Goal: Task Accomplishment & Management: Complete application form

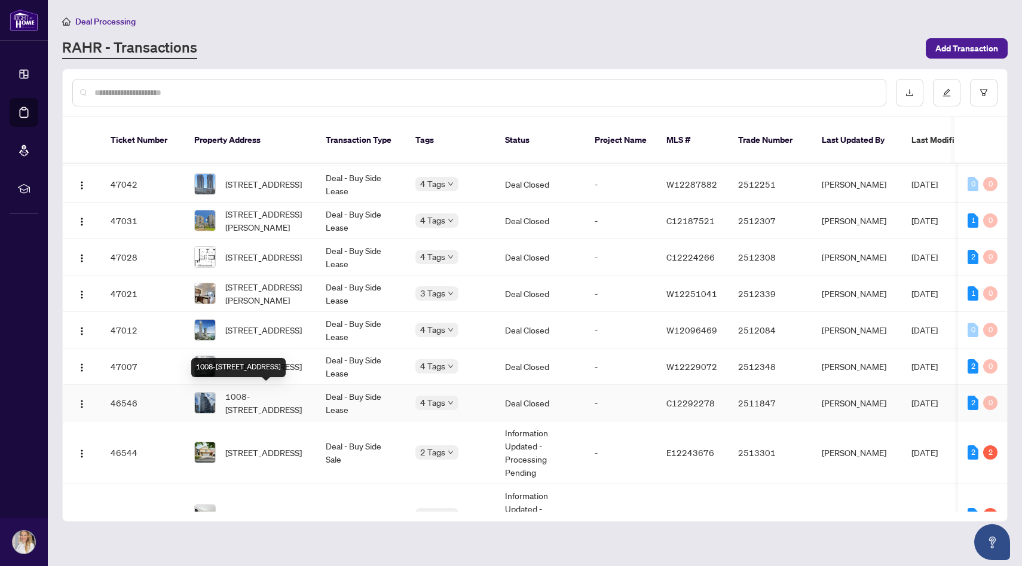
scroll to position [180, 0]
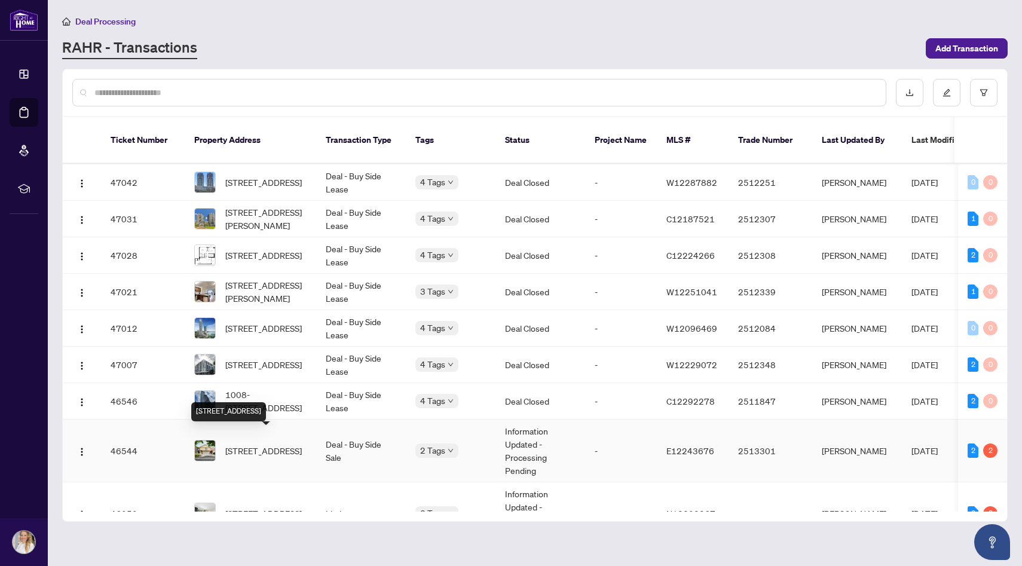
click at [293, 446] on span "[STREET_ADDRESS]" at bounding box center [263, 450] width 77 height 13
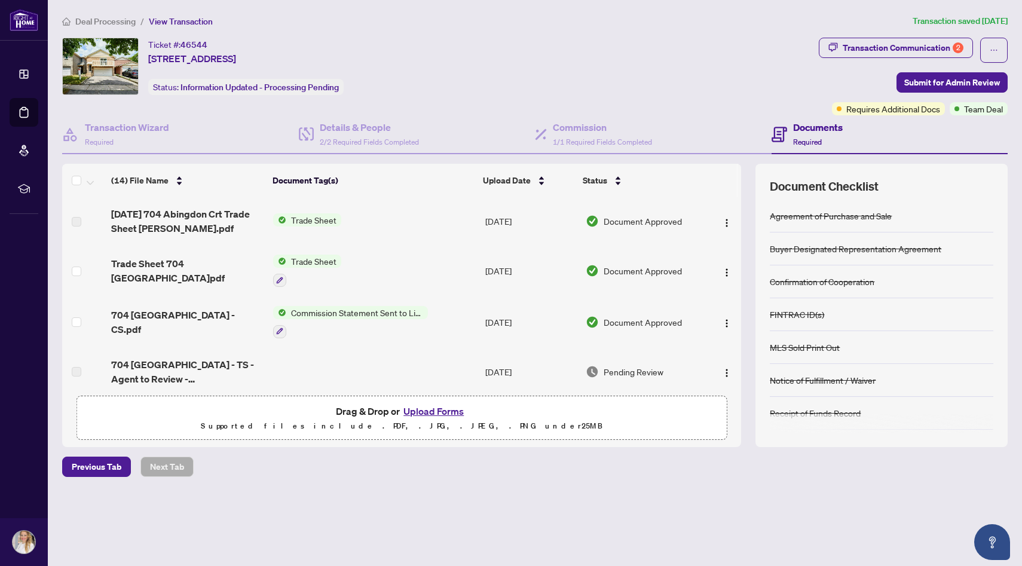
click at [439, 408] on button "Upload Forms" at bounding box center [434, 412] width 68 height 16
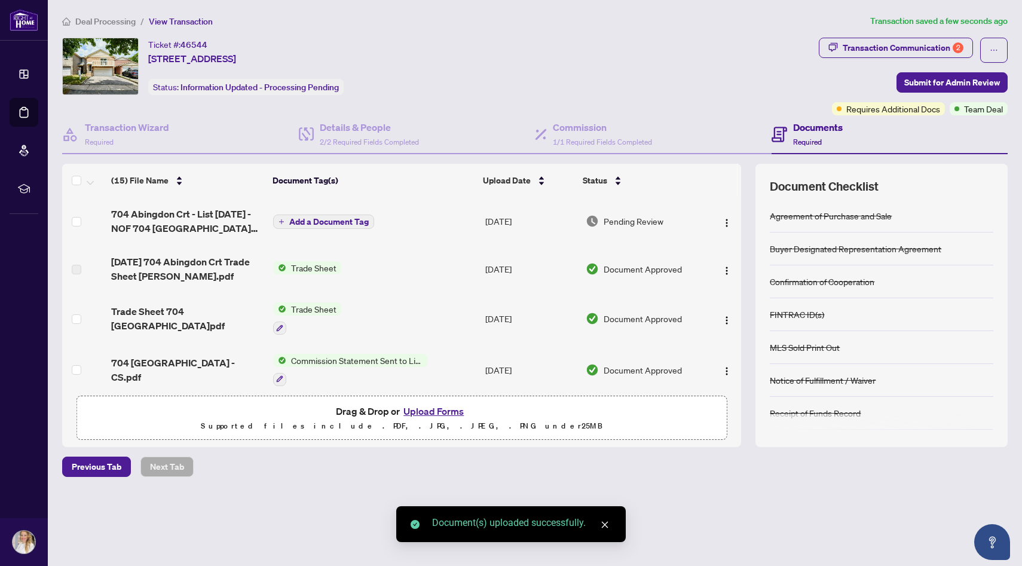
click at [319, 219] on span "Add a Document Tag" at bounding box center [329, 222] width 80 height 8
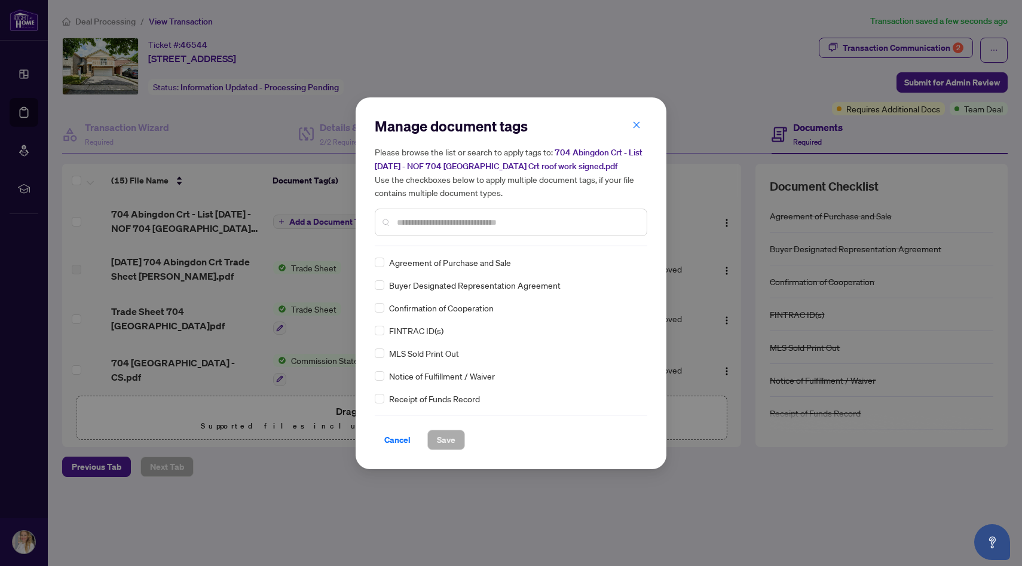
click at [425, 240] on div "Manage document tags Please browse the list or search to apply tags to: 704 Abi…" at bounding box center [511, 182] width 273 height 130
click at [420, 222] on input "text" at bounding box center [517, 222] width 240 height 13
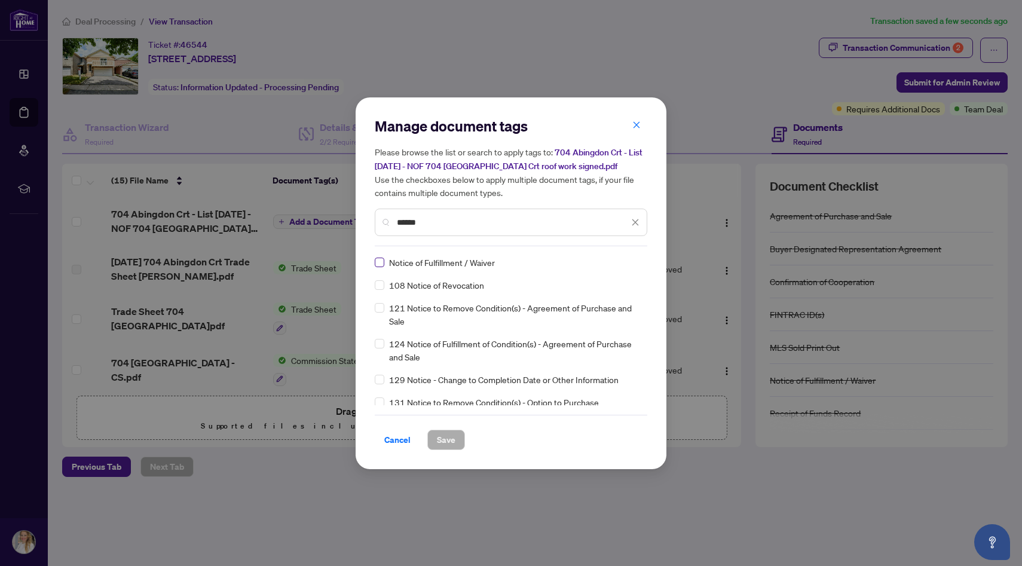
type input "******"
click at [444, 439] on span "Save" at bounding box center [446, 439] width 19 height 19
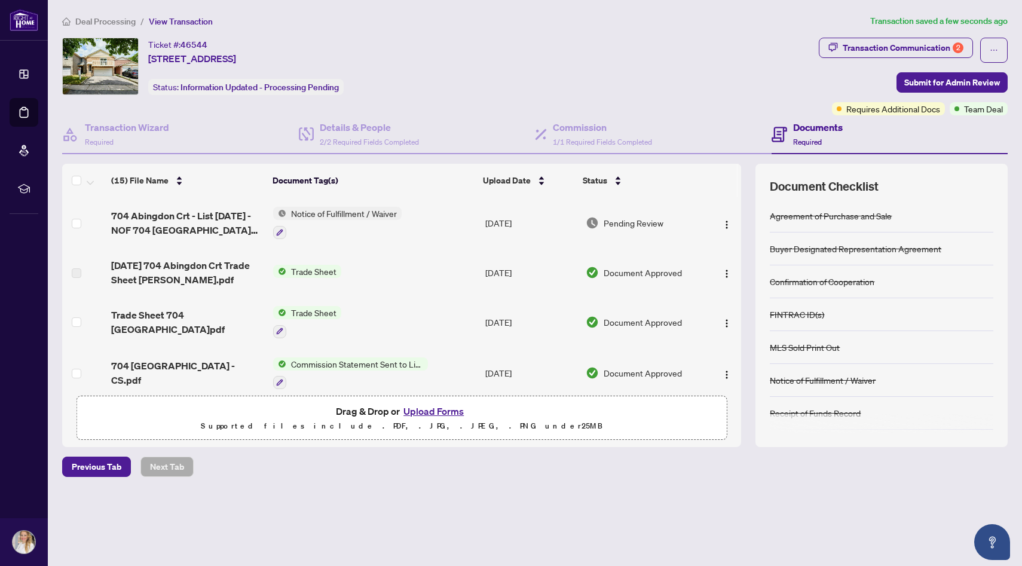
click at [817, 140] on span "Required" at bounding box center [807, 142] width 29 height 9
click at [609, 146] on div "Commission 1/1 Required Fields Completed" at bounding box center [602, 134] width 99 height 28
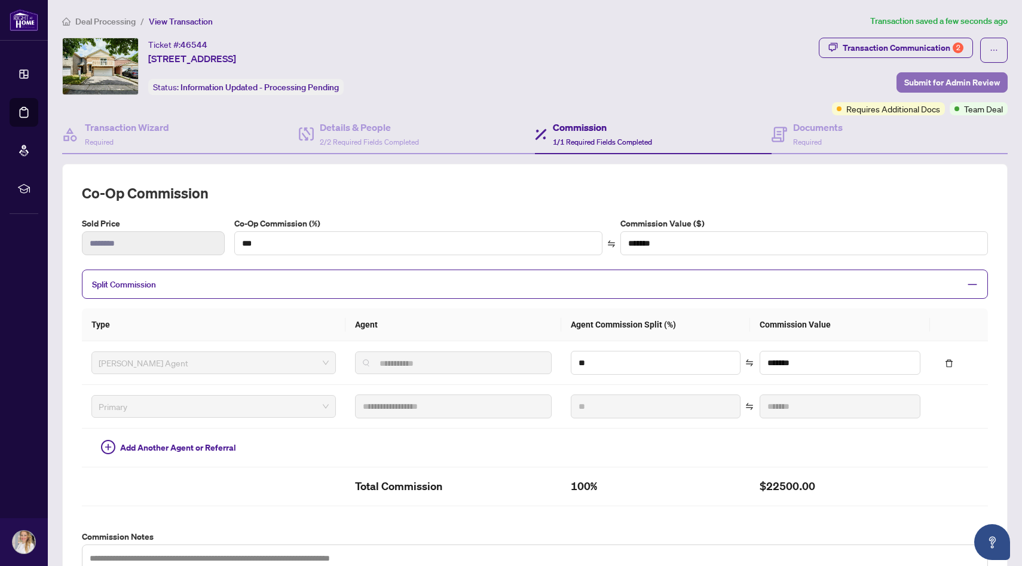
click at [929, 82] on span "Submit for Admin Review" at bounding box center [953, 82] width 96 height 19
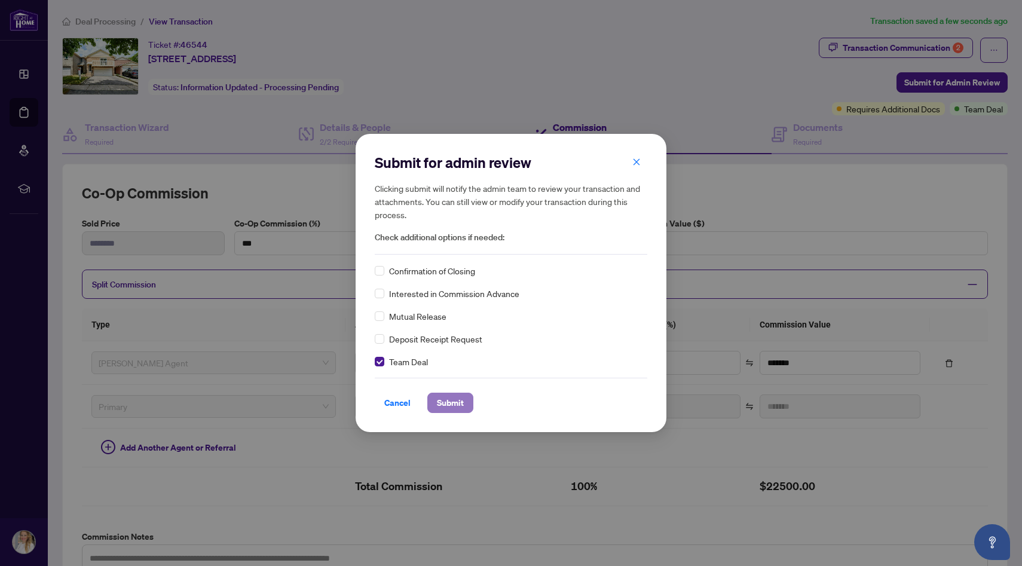
click at [459, 404] on span "Submit" at bounding box center [450, 402] width 27 height 19
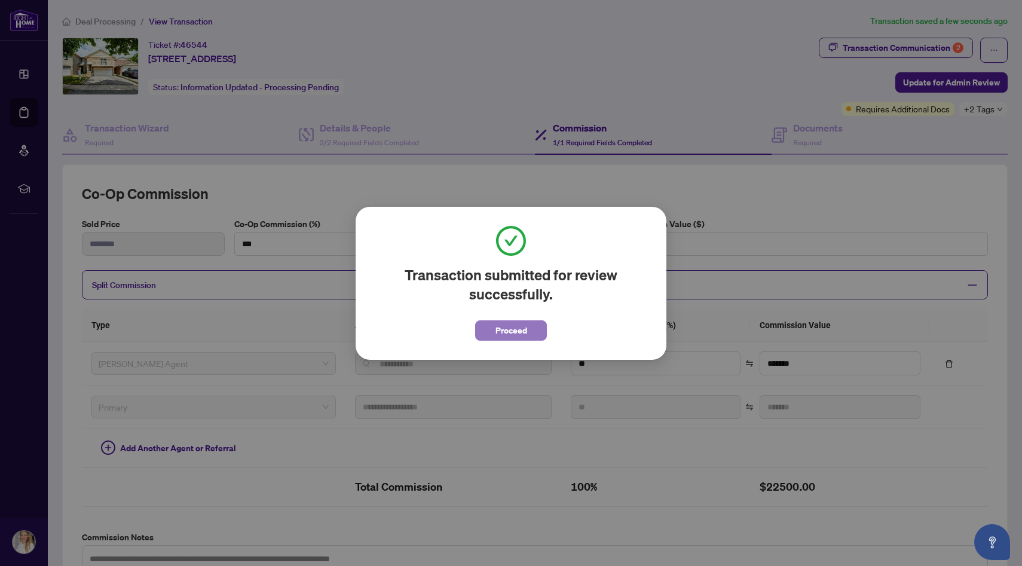
click at [522, 335] on span "Proceed" at bounding box center [512, 330] width 32 height 19
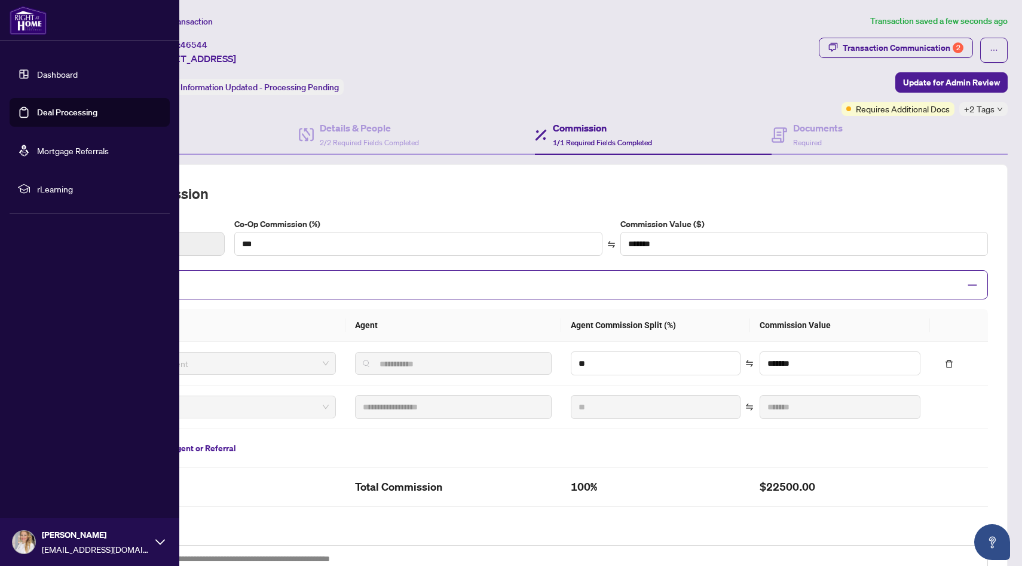
click at [74, 110] on link "Deal Processing" at bounding box center [67, 112] width 60 height 11
